Goal: Task Accomplishment & Management: Manage account settings

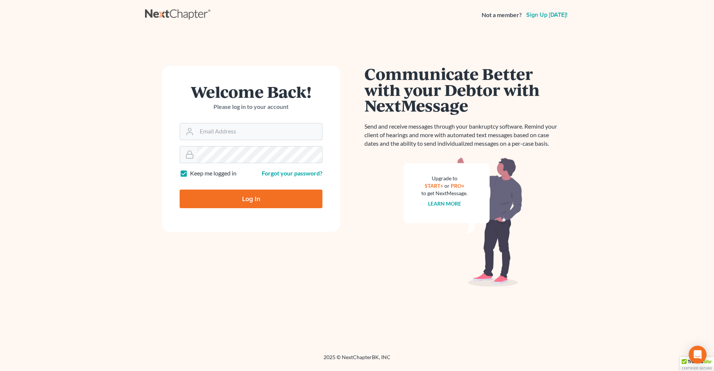
type input "[PERSON_NAME][EMAIL_ADDRESS][DOMAIN_NAME]"
click at [252, 200] on input "Log In" at bounding box center [251, 199] width 143 height 19
type input "Thinking..."
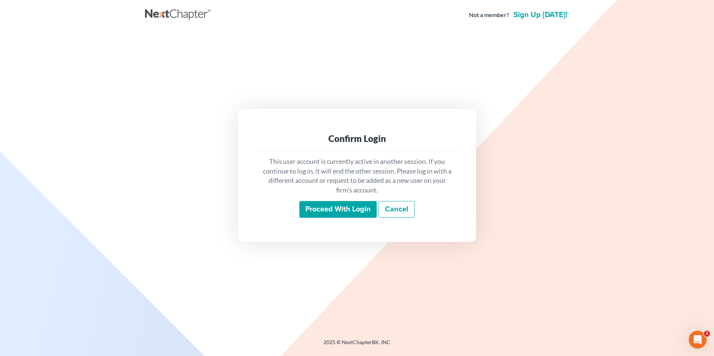
click at [325, 209] on input "Proceed with login" at bounding box center [337, 209] width 77 height 17
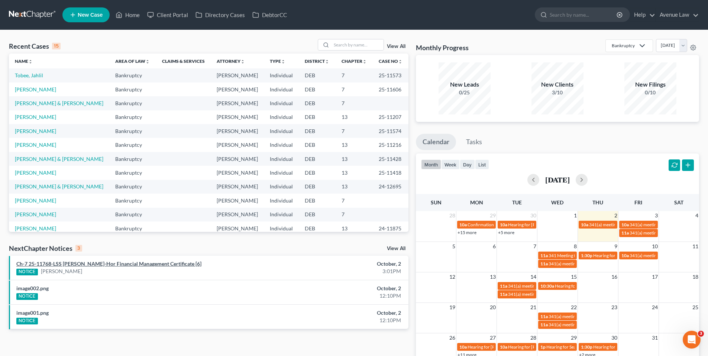
click at [162, 263] on link "Ch-7 25-11768-LSS Juiliette Bass-Hor Financial Management Certificate [6]" at bounding box center [108, 264] width 185 height 6
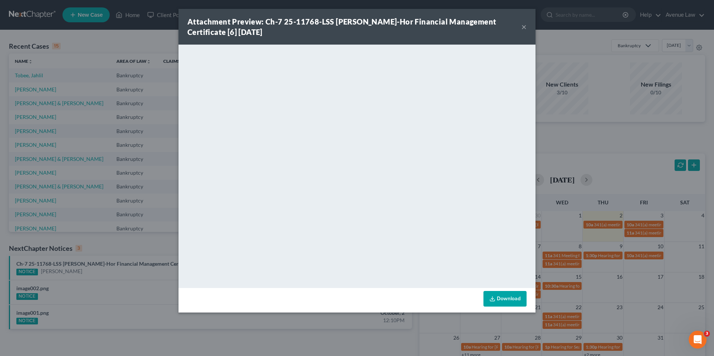
click at [526, 29] on button "×" at bounding box center [523, 26] width 5 height 9
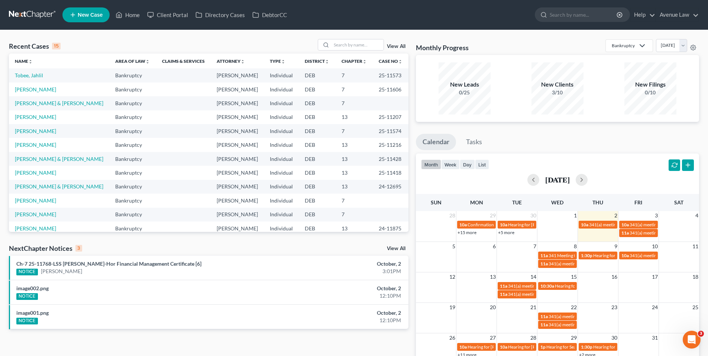
click at [49, 290] on div "image002.png NOTICE" at bounding box center [143, 292] width 261 height 15
drag, startPoint x: 112, startPoint y: 294, endPoint x: 99, endPoint y: 294, distance: 13.0
click at [109, 294] on div "NOTICE" at bounding box center [143, 296] width 254 height 8
click at [47, 287] on link "image002.png" at bounding box center [32, 288] width 32 height 6
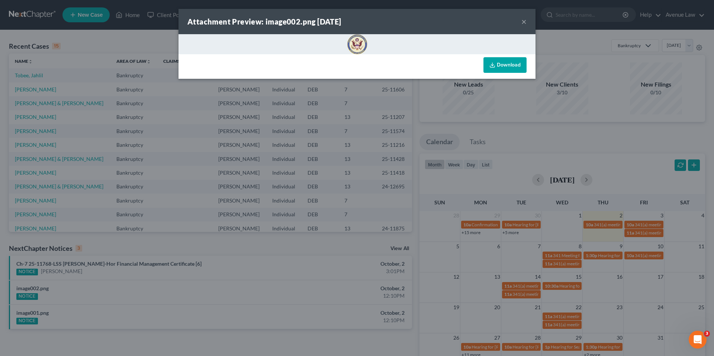
click at [523, 20] on button "×" at bounding box center [523, 21] width 5 height 9
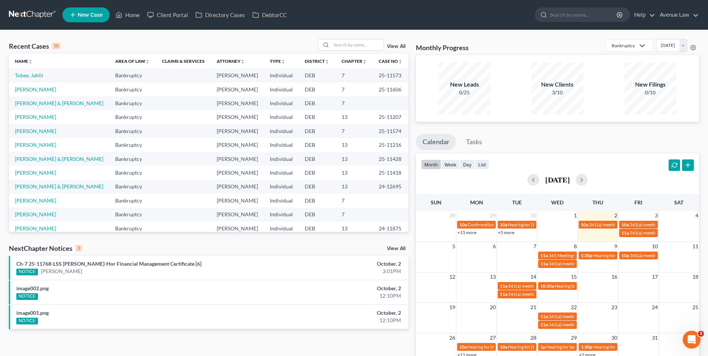
click at [390, 248] on link "View All" at bounding box center [396, 248] width 19 height 5
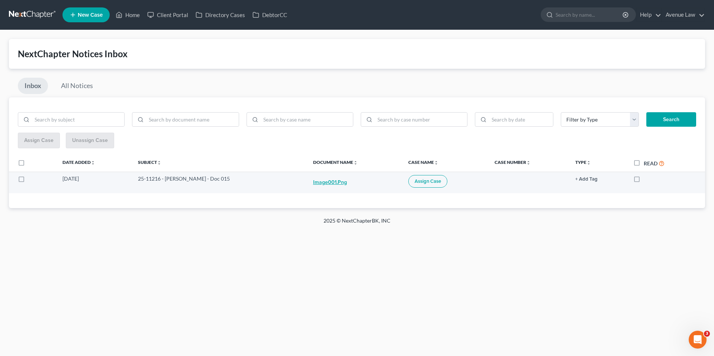
click at [332, 181] on button "image001.png" at bounding box center [330, 182] width 34 height 15
checkbox input "true"
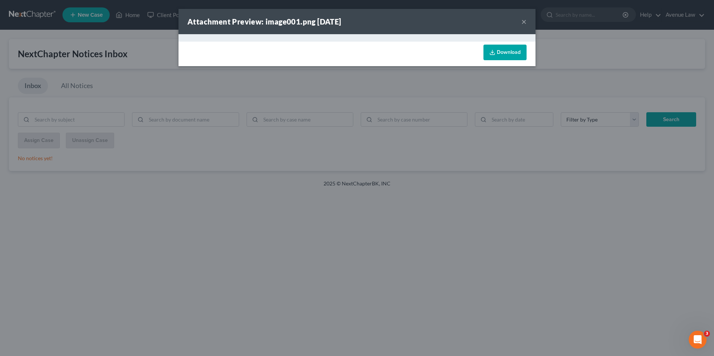
click at [523, 20] on button "×" at bounding box center [523, 21] width 5 height 9
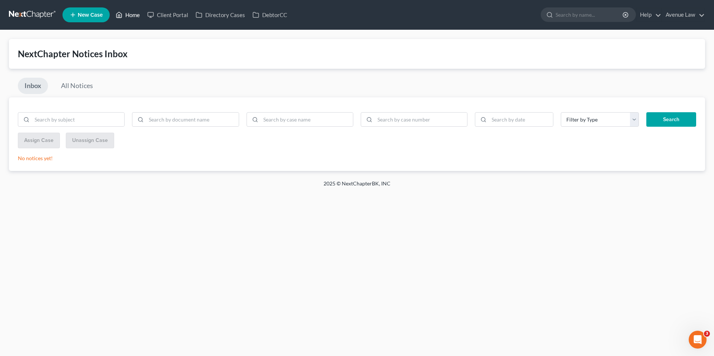
click at [135, 14] on link "Home" at bounding box center [128, 14] width 32 height 13
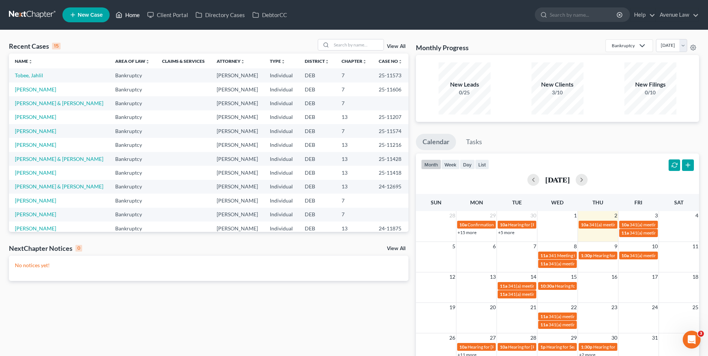
click at [135, 15] on link "Home" at bounding box center [128, 14] width 32 height 13
click at [30, 117] on link "Lakins, Sean" at bounding box center [35, 117] width 41 height 6
select select "0"
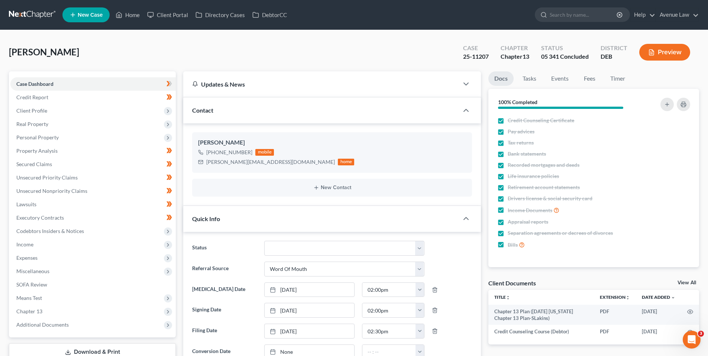
scroll to position [148, 0]
click at [39, 110] on span "Client Profile" at bounding box center [31, 110] width 31 height 6
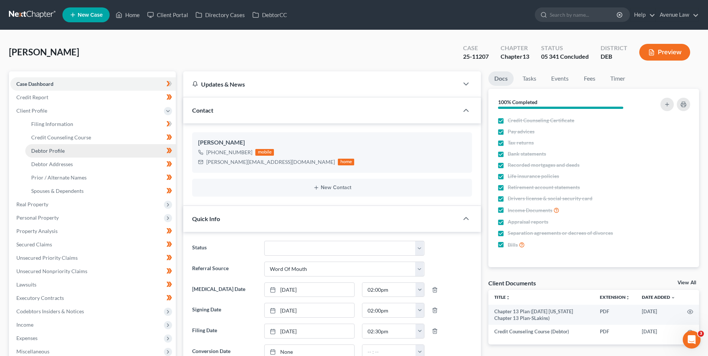
click at [51, 148] on span "Debtor Profile" at bounding box center [47, 151] width 33 height 6
select select "1"
select select "5"
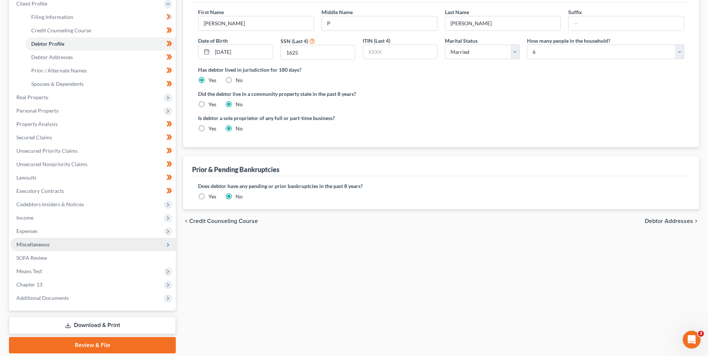
scroll to position [112, 0]
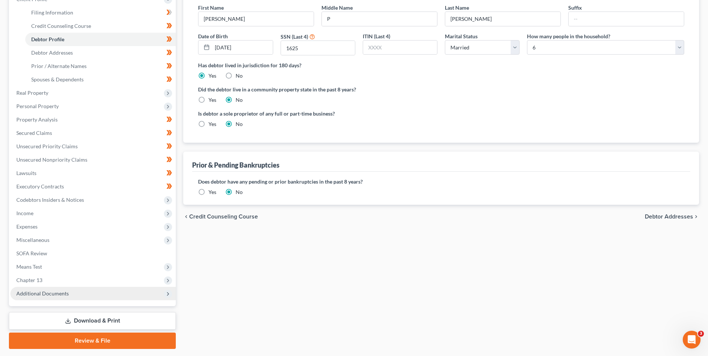
drag, startPoint x: 48, startPoint y: 291, endPoint x: 56, endPoint y: 290, distance: 7.5
click at [48, 291] on span "Additional Documents" at bounding box center [42, 293] width 52 height 6
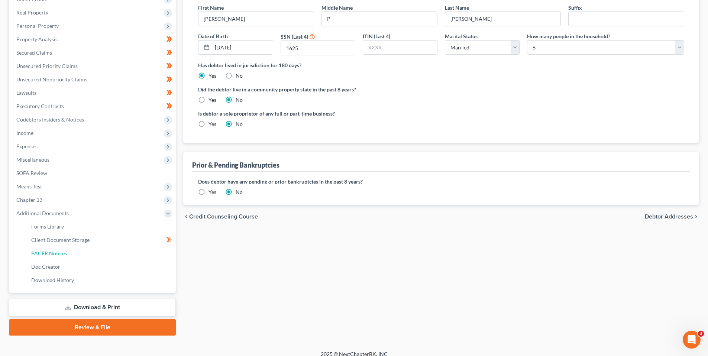
drag, startPoint x: 54, startPoint y: 251, endPoint x: 30, endPoint y: 246, distance: 24.2
click at [54, 251] on span "PACER Notices" at bounding box center [49, 253] width 36 height 6
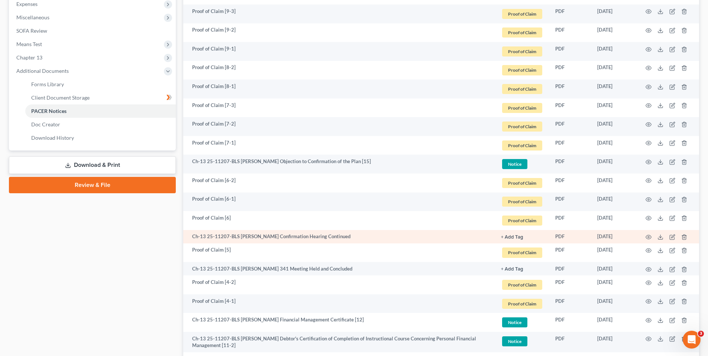
scroll to position [260, 0]
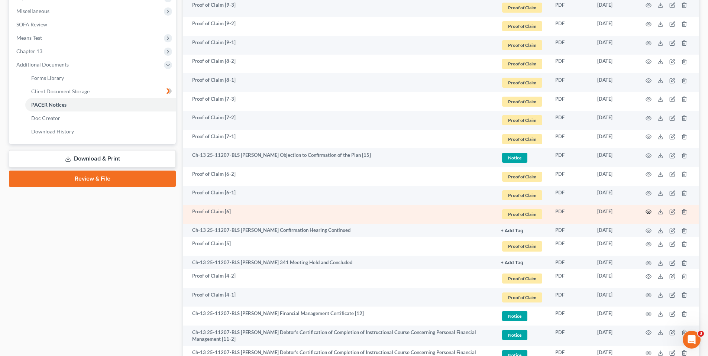
click at [648, 210] on icon "button" at bounding box center [649, 212] width 6 height 4
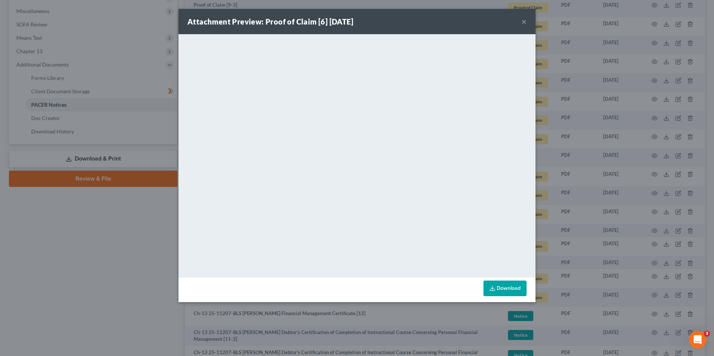
click at [525, 21] on button "×" at bounding box center [523, 21] width 5 height 9
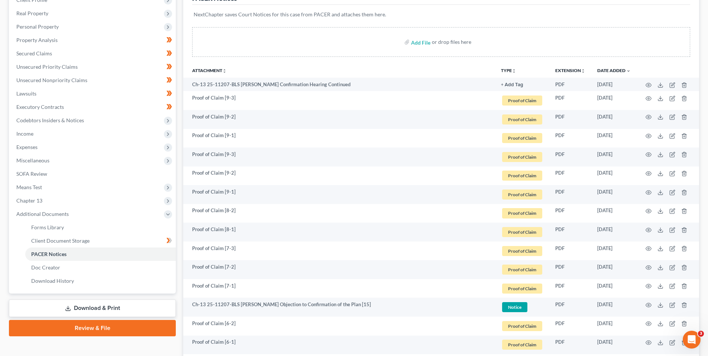
scroll to position [0, 0]
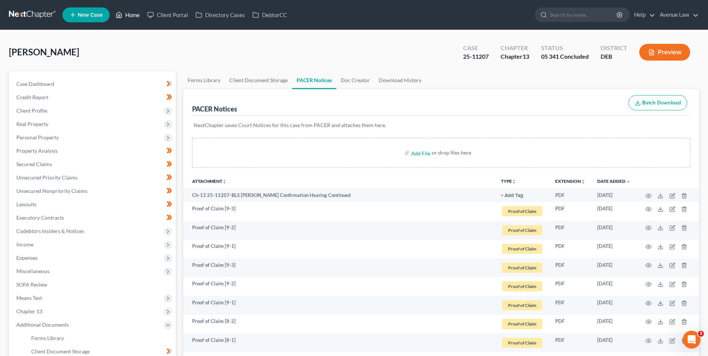
click at [133, 13] on link "Home" at bounding box center [128, 14] width 32 height 13
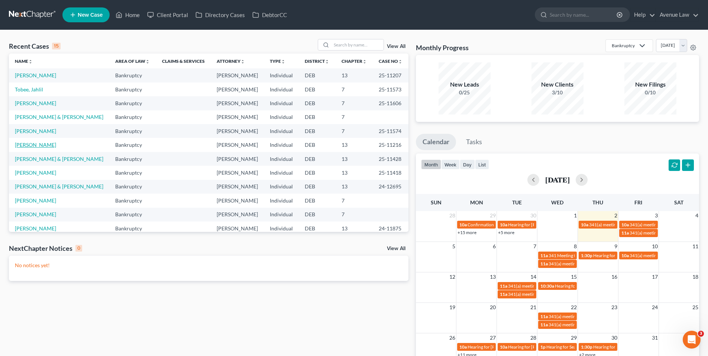
click at [47, 145] on link "Walrath, Kathryn" at bounding box center [35, 145] width 41 height 6
select select "0"
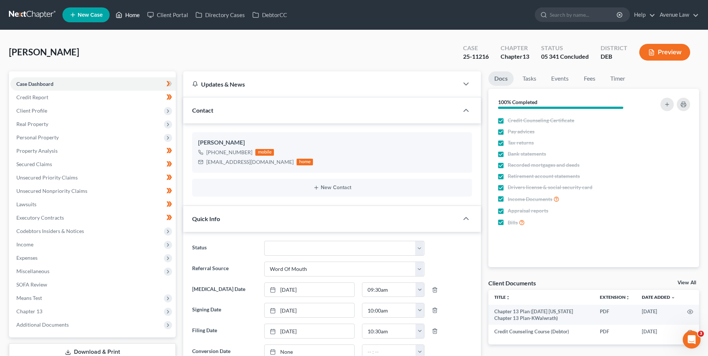
click at [134, 15] on link "Home" at bounding box center [128, 14] width 32 height 13
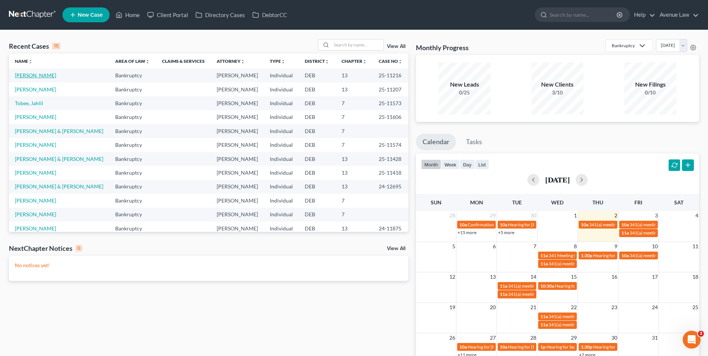
click at [48, 76] on link "Walrath, Kathryn" at bounding box center [35, 75] width 41 height 6
select select "0"
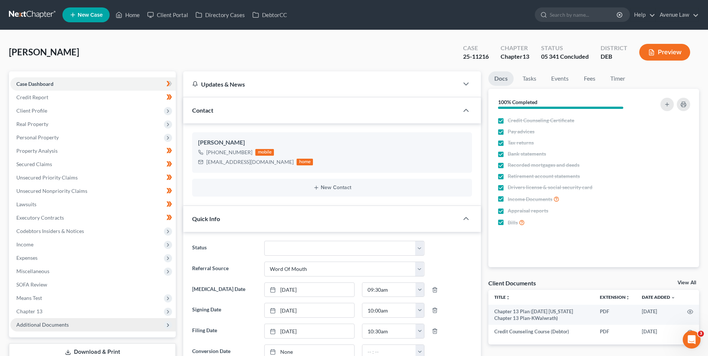
click at [39, 323] on span "Additional Documents" at bounding box center [42, 325] width 52 height 6
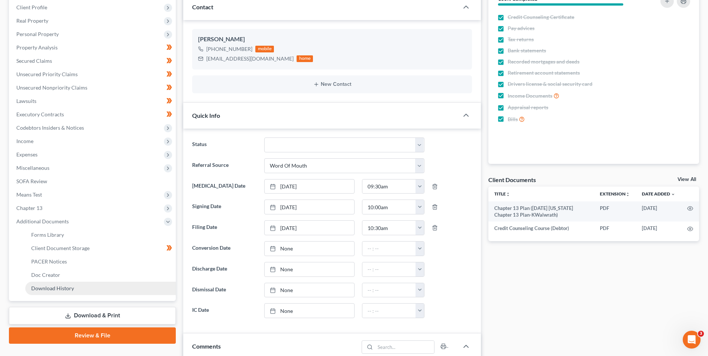
scroll to position [112, 0]
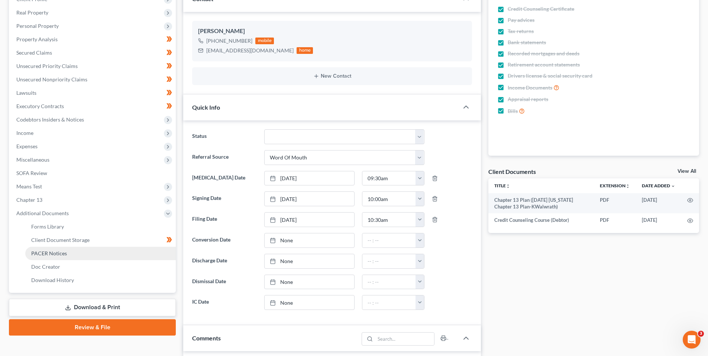
click at [56, 253] on span "PACER Notices" at bounding box center [49, 253] width 36 height 6
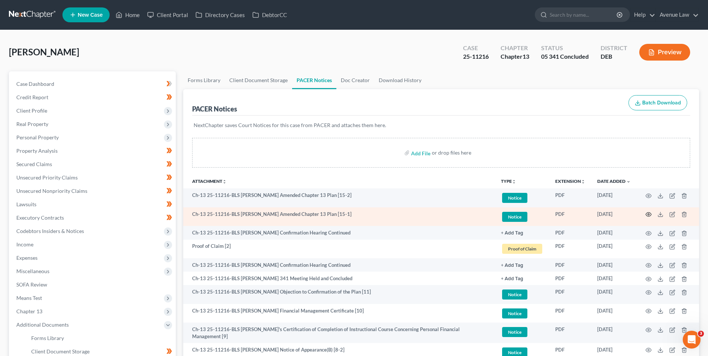
click at [648, 215] on icon "button" at bounding box center [649, 215] width 6 height 6
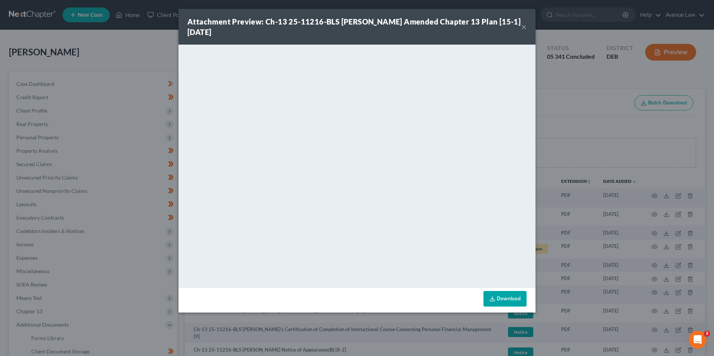
click at [521, 25] on button "×" at bounding box center [523, 26] width 5 height 9
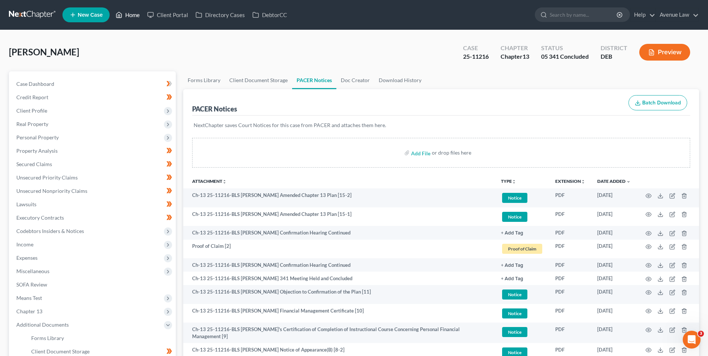
click at [130, 13] on link "Home" at bounding box center [128, 14] width 32 height 13
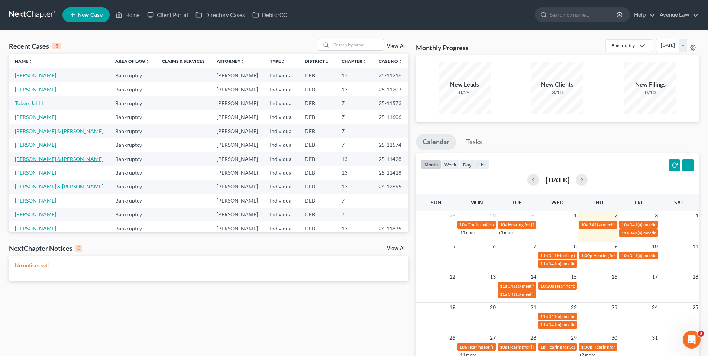
click at [51, 158] on link "Pinder, Cheryl & Christopher" at bounding box center [59, 159] width 88 height 6
select select "0"
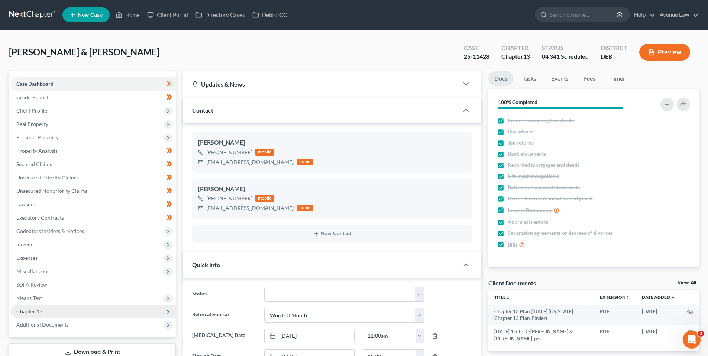
click at [38, 309] on span "Chapter 13" at bounding box center [29, 311] width 26 height 6
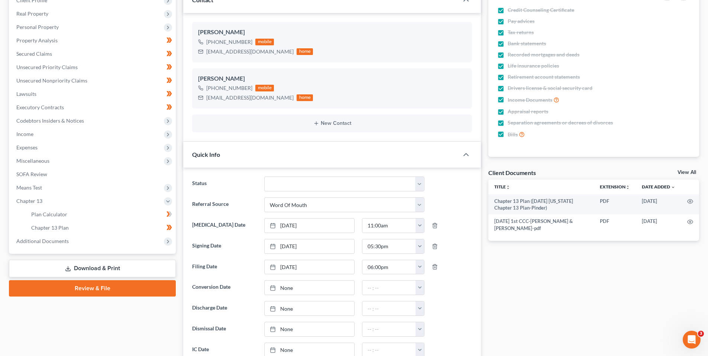
scroll to position [112, 0]
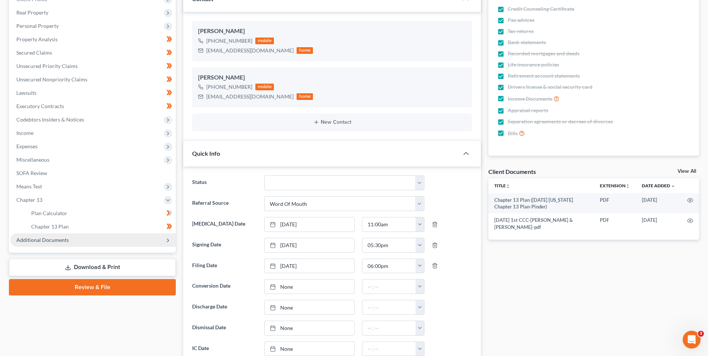
click at [41, 240] on span "Additional Documents" at bounding box center [42, 240] width 52 height 6
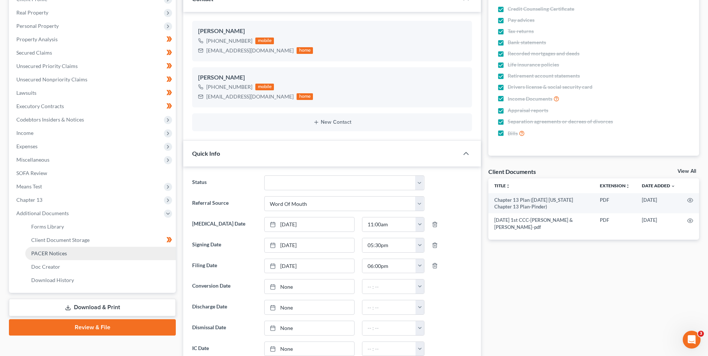
click at [48, 252] on span "PACER Notices" at bounding box center [49, 253] width 36 height 6
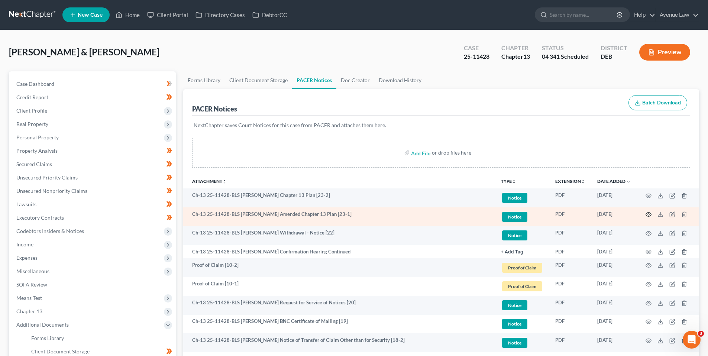
click at [649, 213] on icon "button" at bounding box center [649, 215] width 6 height 6
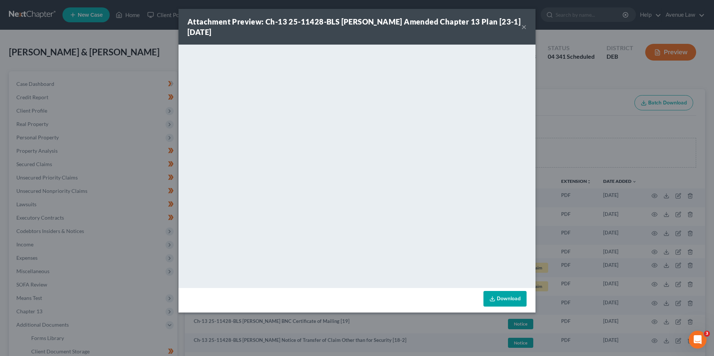
click at [524, 26] on button "×" at bounding box center [523, 26] width 5 height 9
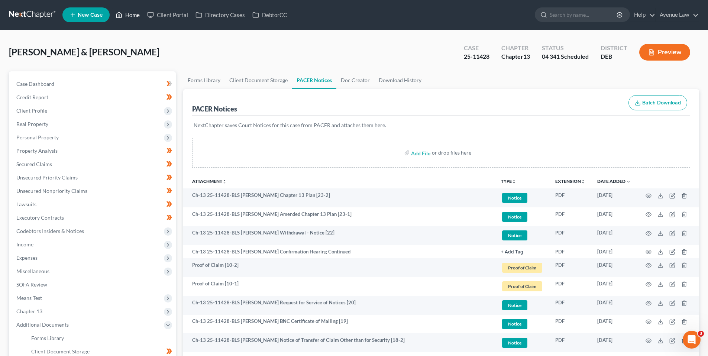
click at [130, 13] on link "Home" at bounding box center [128, 14] width 32 height 13
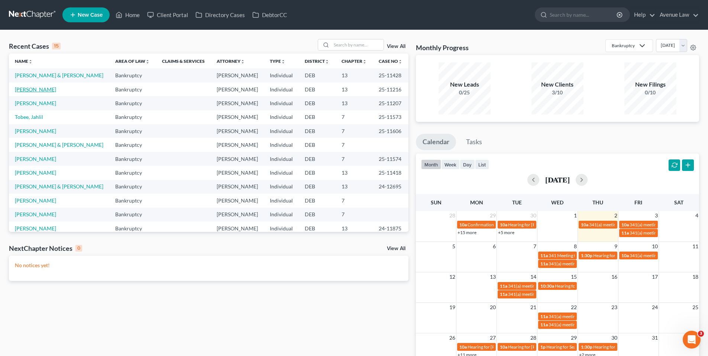
click at [36, 88] on link "Walrath, Kathryn" at bounding box center [35, 89] width 41 height 6
select select "0"
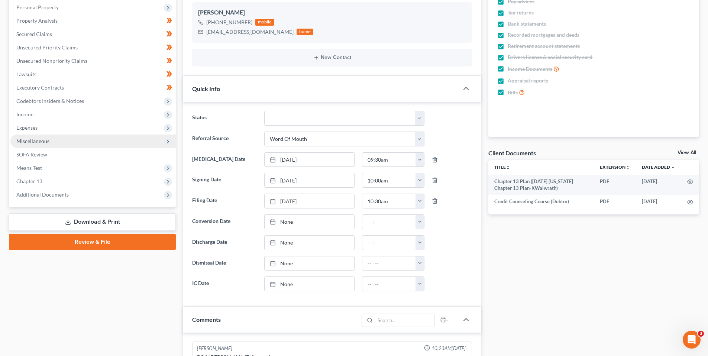
scroll to position [74, 0]
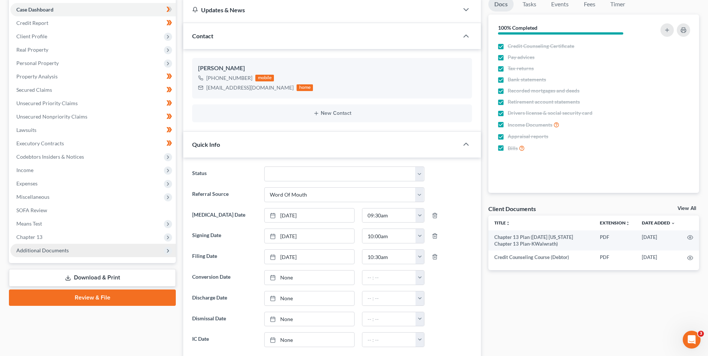
click at [56, 251] on span "Additional Documents" at bounding box center [42, 250] width 52 height 6
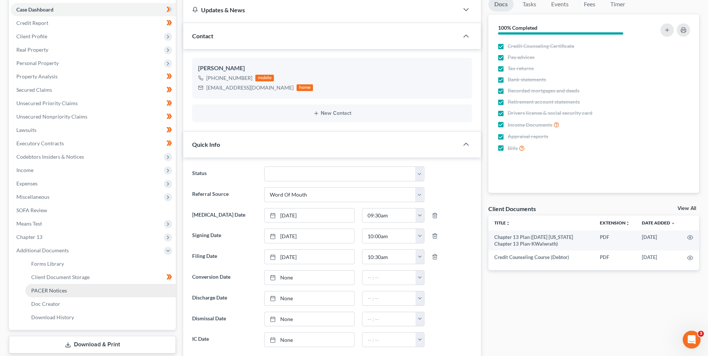
click at [57, 289] on span "PACER Notices" at bounding box center [49, 290] width 36 height 6
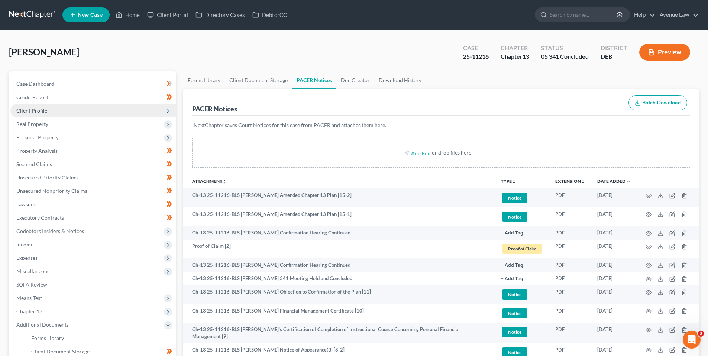
click at [40, 110] on span "Client Profile" at bounding box center [31, 110] width 31 height 6
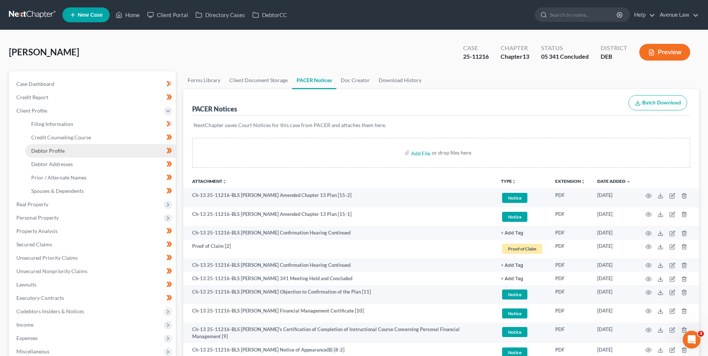
click at [57, 148] on span "Debtor Profile" at bounding box center [47, 151] width 33 height 6
select select "4"
select select "0"
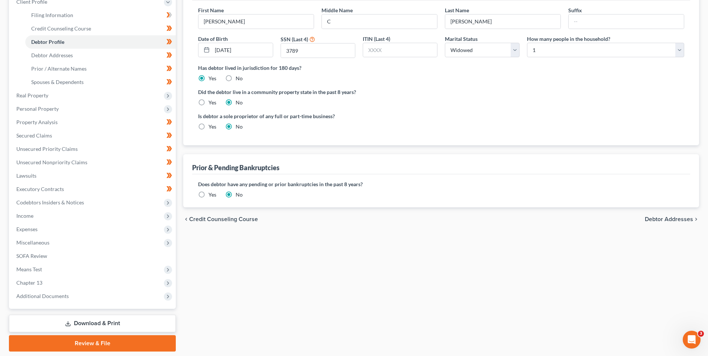
scroll to position [133, 0]
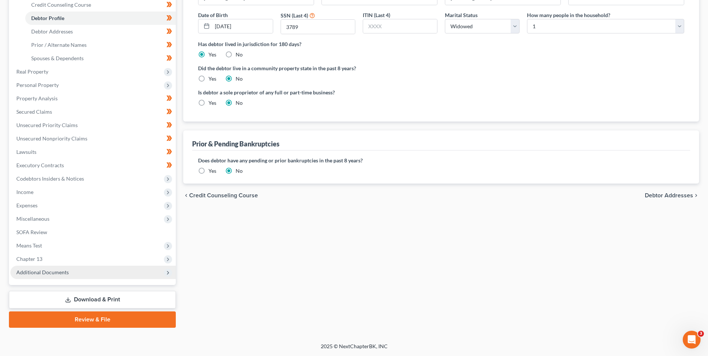
click at [48, 270] on span "Additional Documents" at bounding box center [42, 272] width 52 height 6
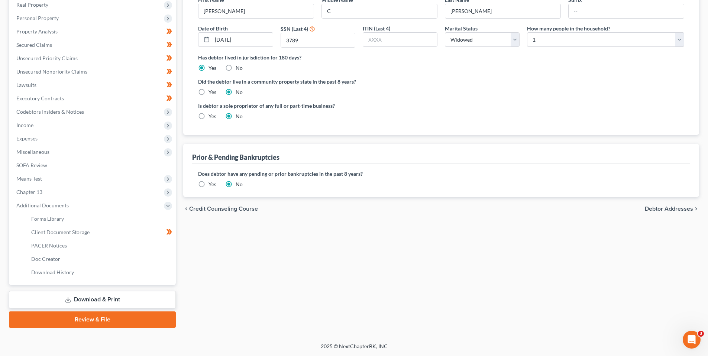
scroll to position [119, 0]
click at [49, 244] on span "PACER Notices" at bounding box center [49, 245] width 36 height 6
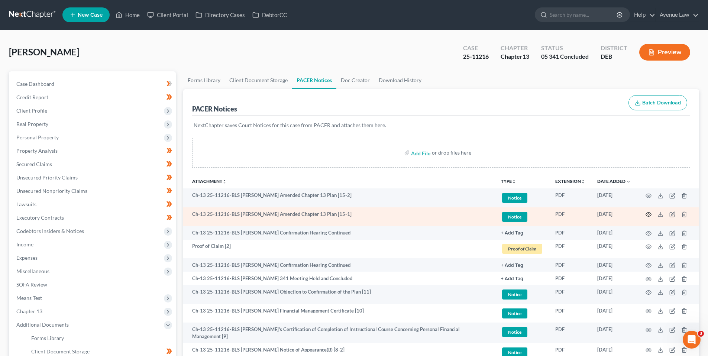
click at [650, 214] on icon "button" at bounding box center [649, 215] width 6 height 6
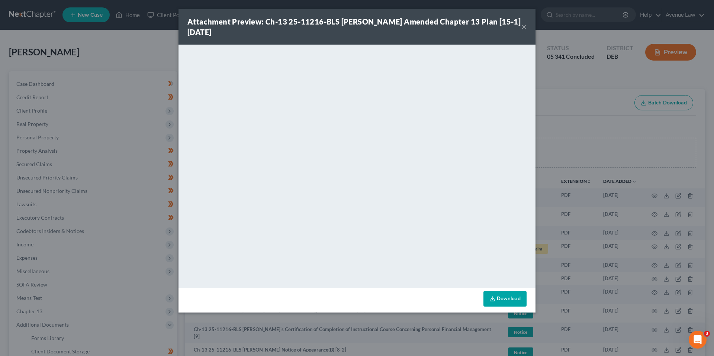
drag, startPoint x: 523, startPoint y: 25, endPoint x: 520, endPoint y: 28, distance: 5.0
click at [523, 25] on button "×" at bounding box center [523, 26] width 5 height 9
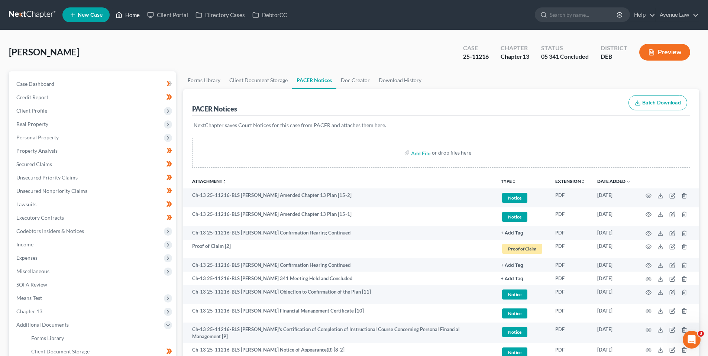
drag, startPoint x: 132, startPoint y: 16, endPoint x: 18, endPoint y: 72, distance: 127.5
click at [132, 16] on link "Home" at bounding box center [128, 14] width 32 height 13
